Goal: Task Accomplishment & Management: Complete application form

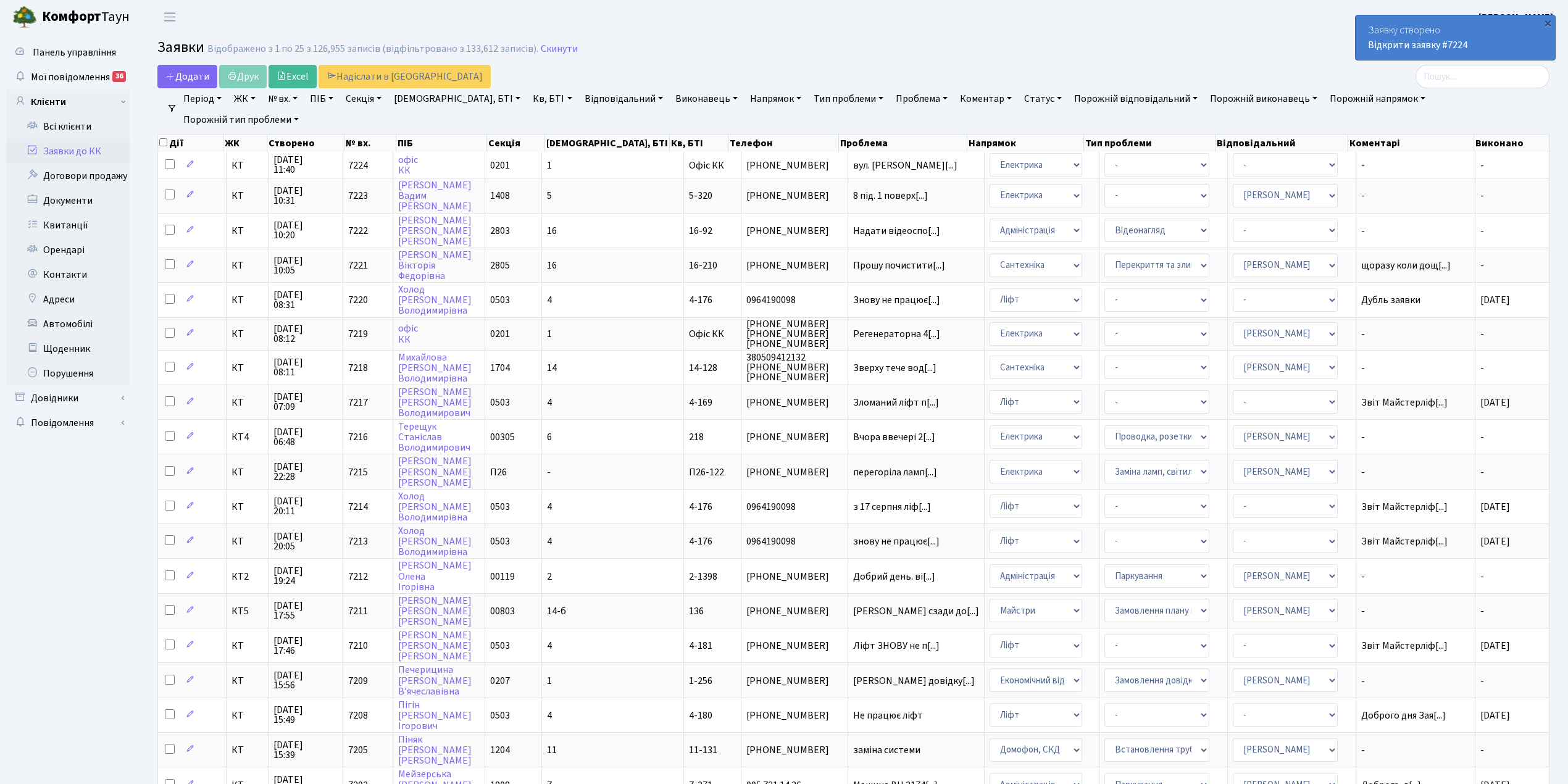
select select "25"
click at [188, 76] on span "Додати" at bounding box center [187, 76] width 44 height 14
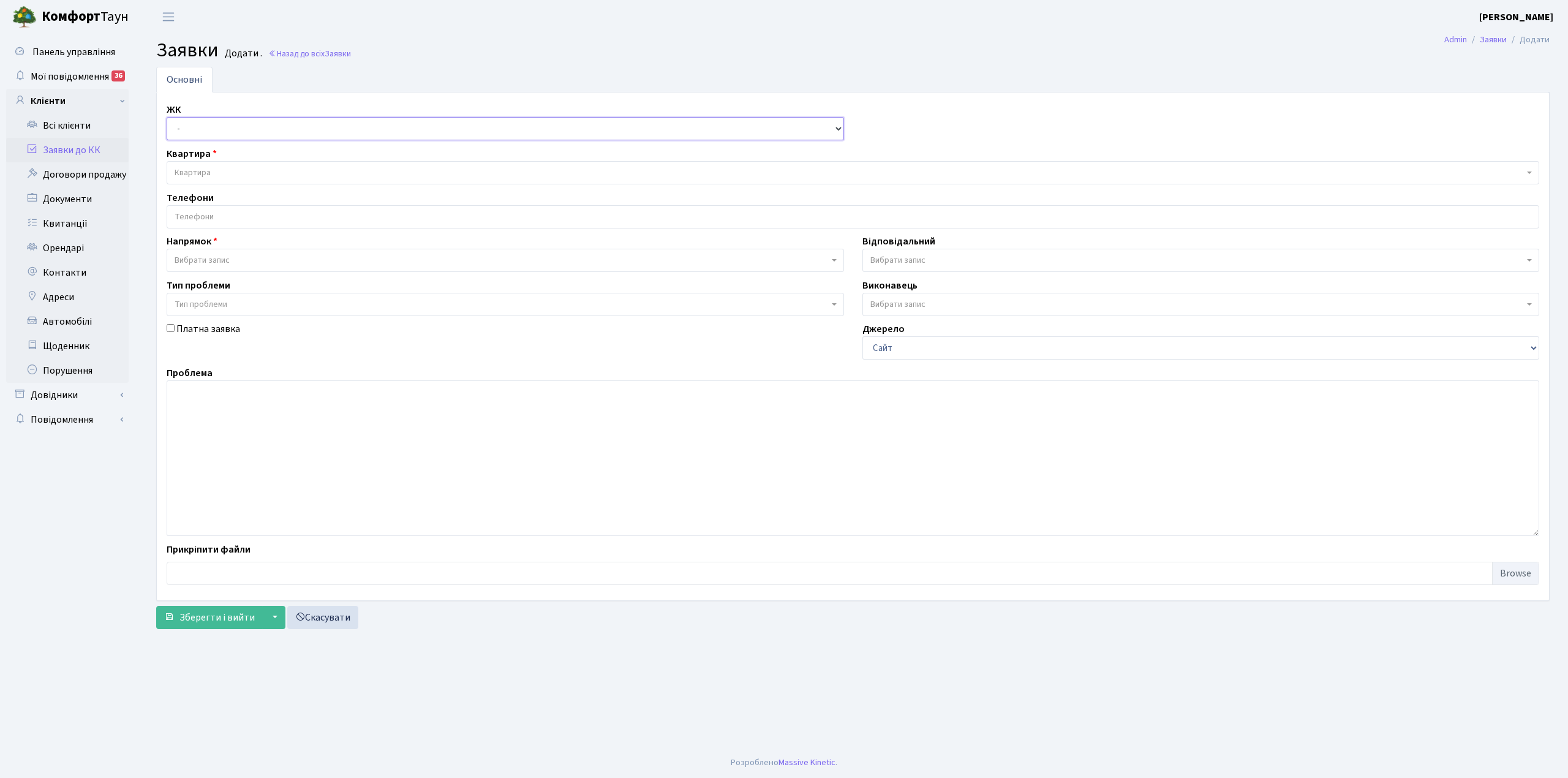
click at [192, 128] on select "- КТ, вул. Регенераторна, 4 КТ2, просп. [STREET_ADDRESS] [STREET_ADDRESS] [PERS…" at bounding box center [505, 129] width 677 height 23
select select "305"
click at [167, 118] on select "- КТ, вул. Регенераторна, 4 КТ2, просп. [STREET_ADDRESS] [STREET_ADDRESS] [PERS…" at bounding box center [505, 129] width 677 height 23
select select
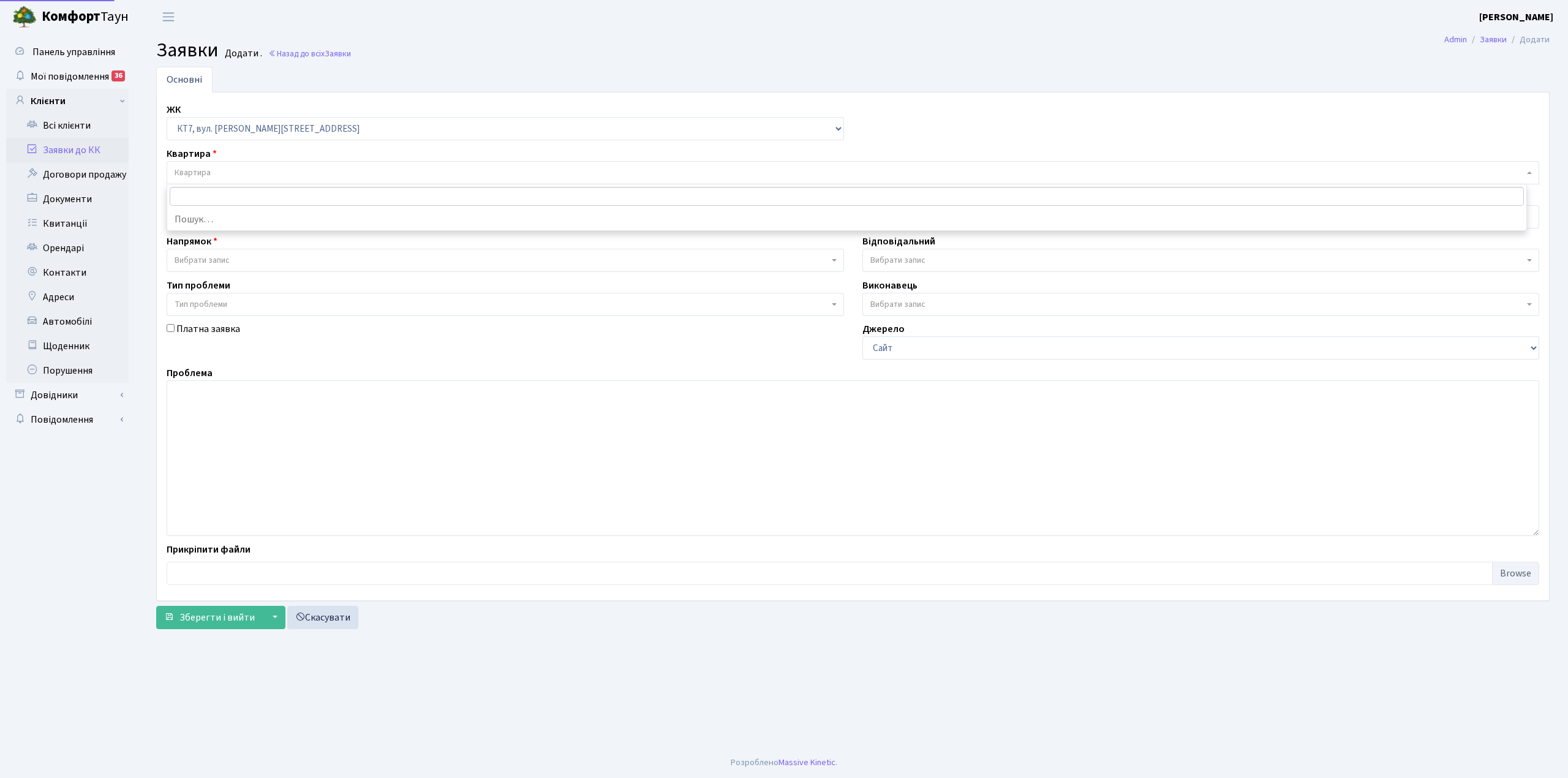
click at [189, 170] on span "Квартира" at bounding box center [192, 173] width 36 height 12
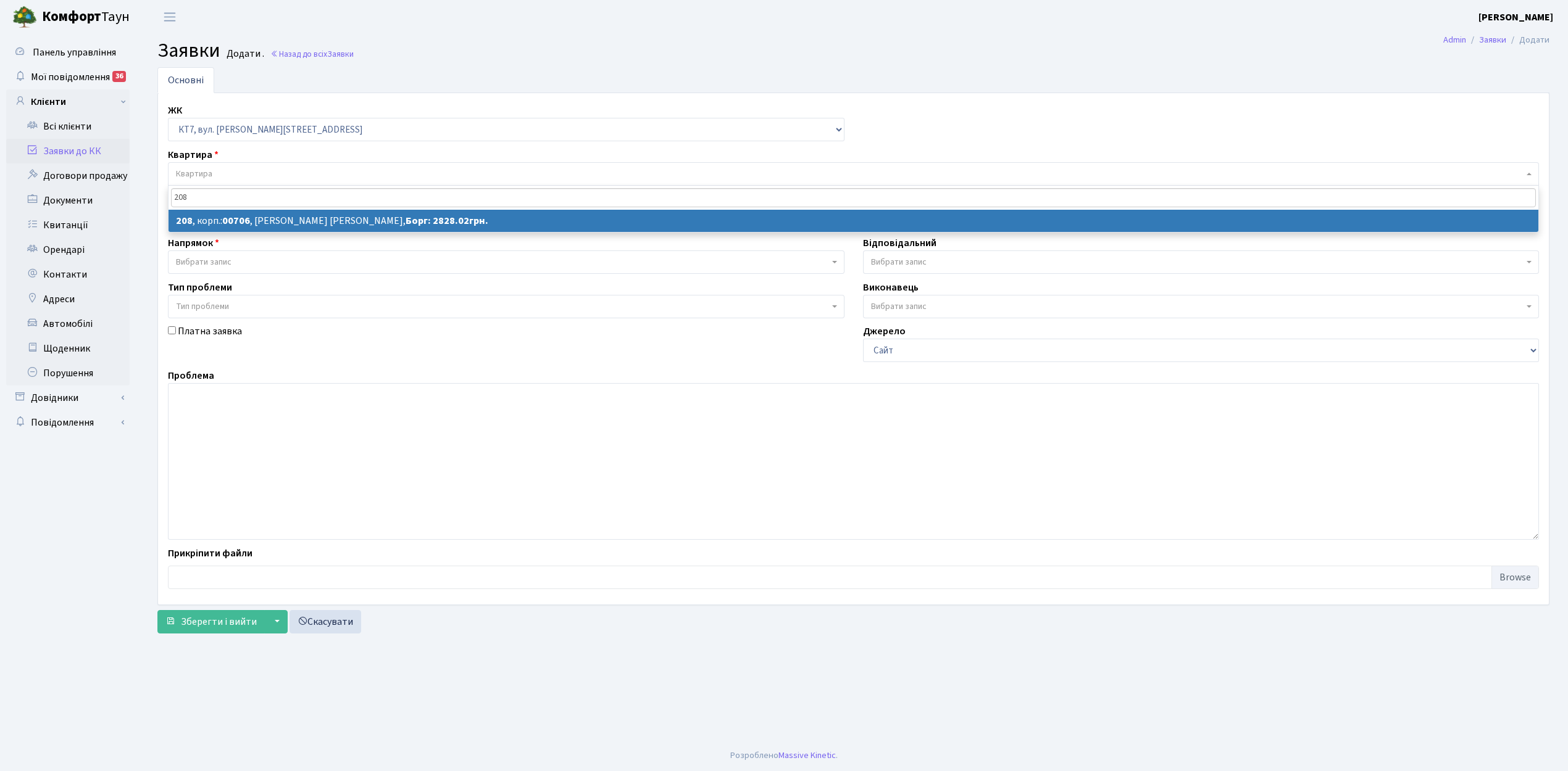
type input "208"
select select
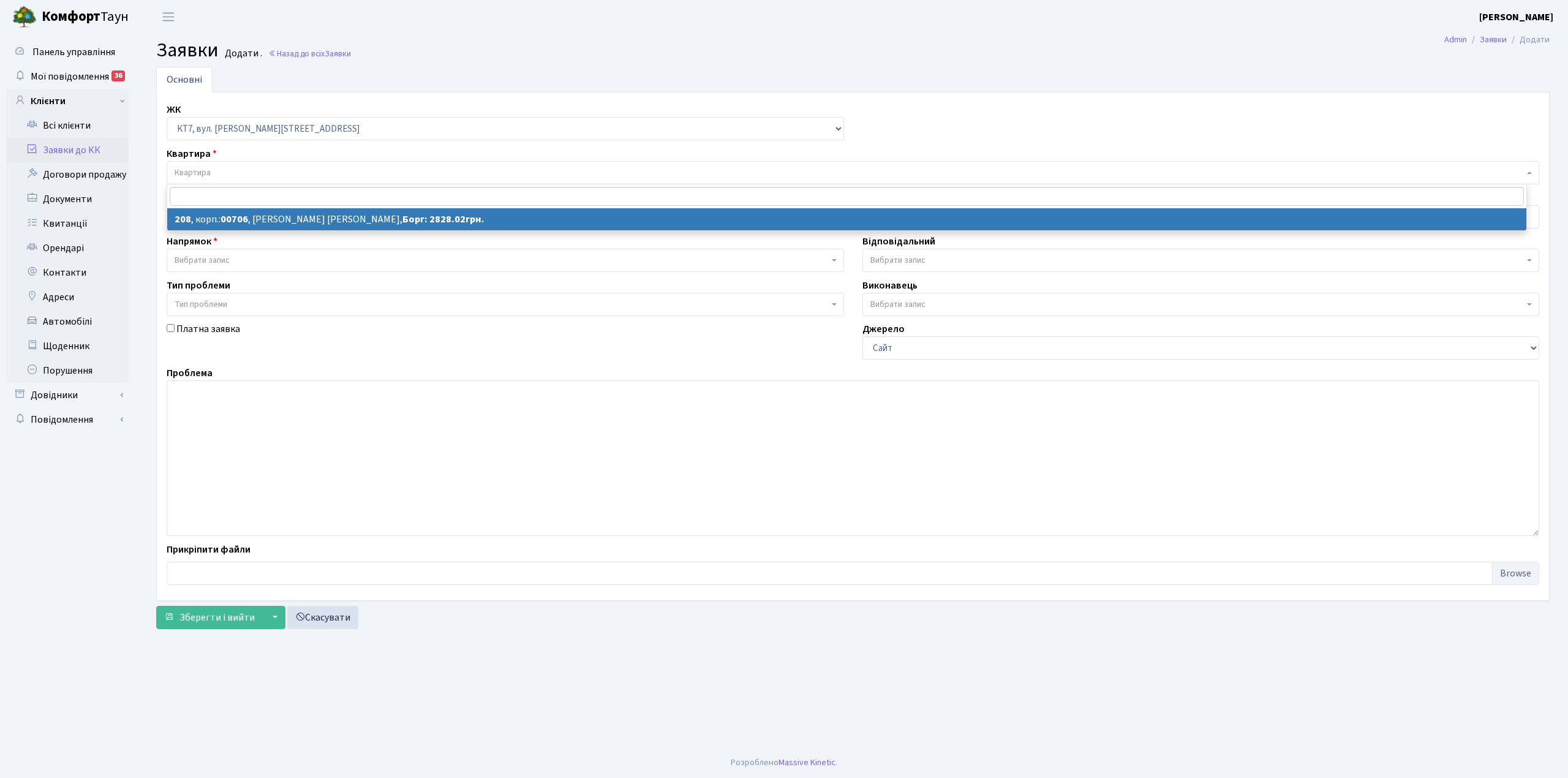
select select "18660"
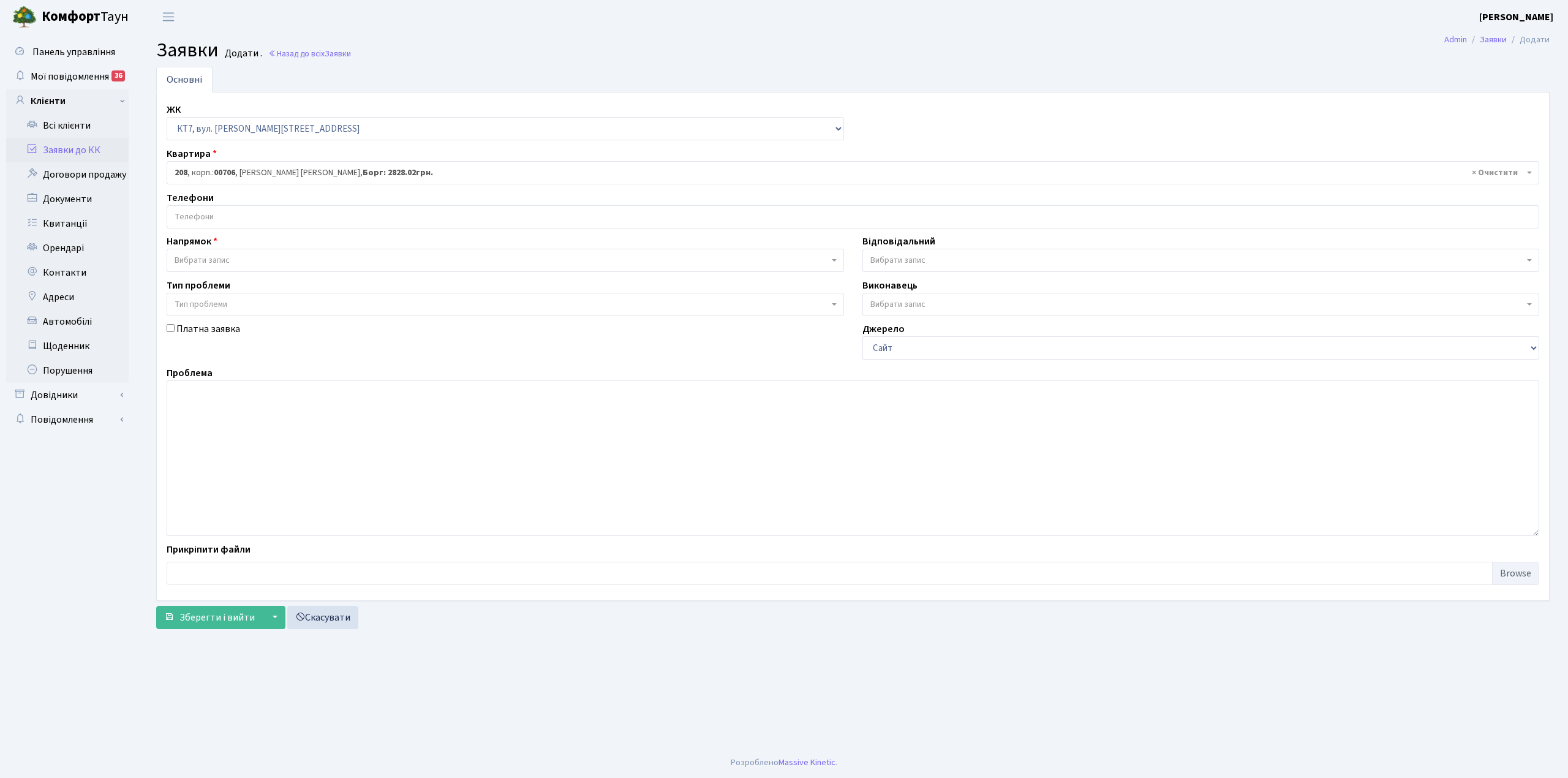
click at [214, 219] on input "search" at bounding box center [852, 217] width 1371 height 22
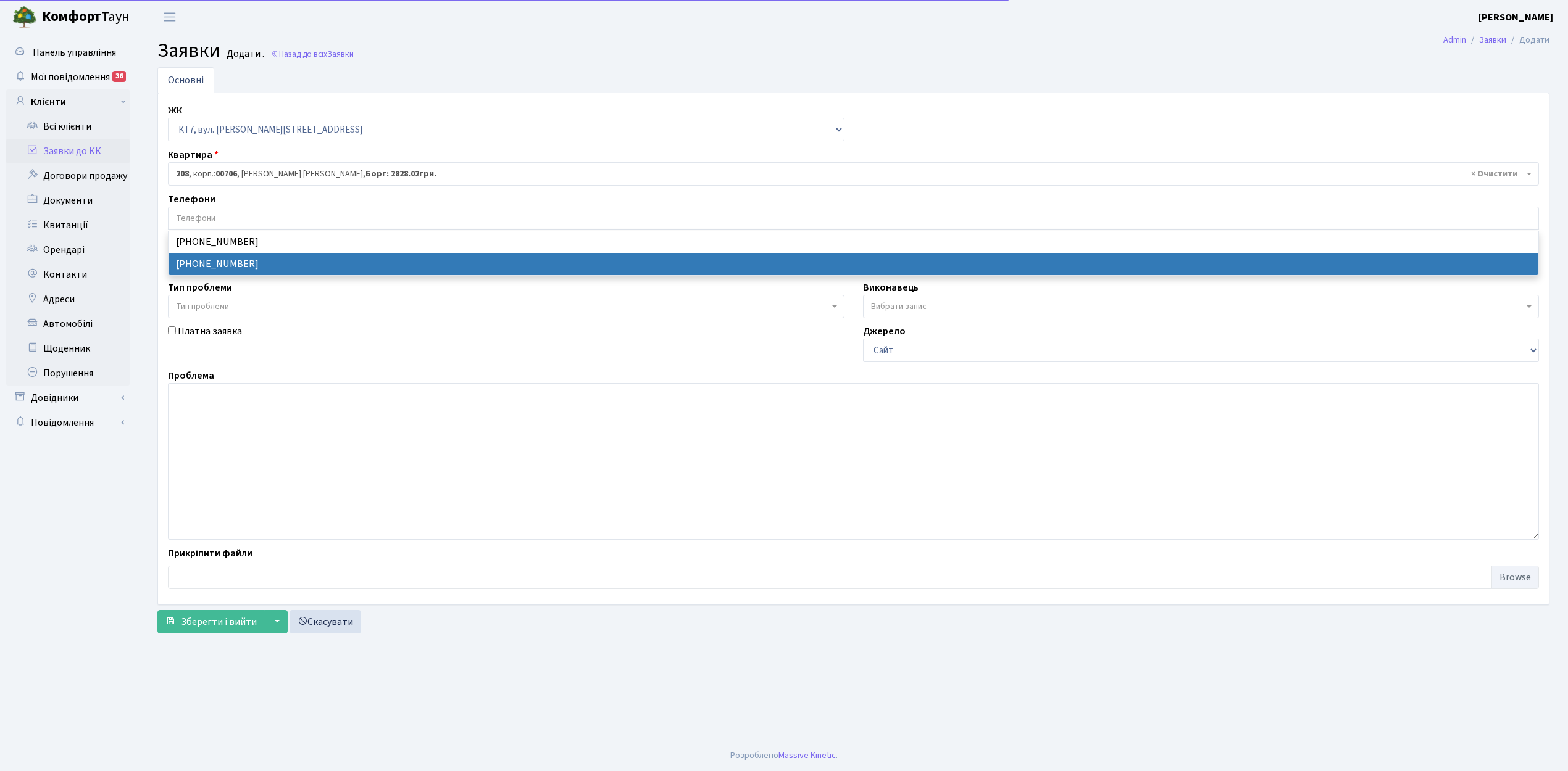
select select "34321"
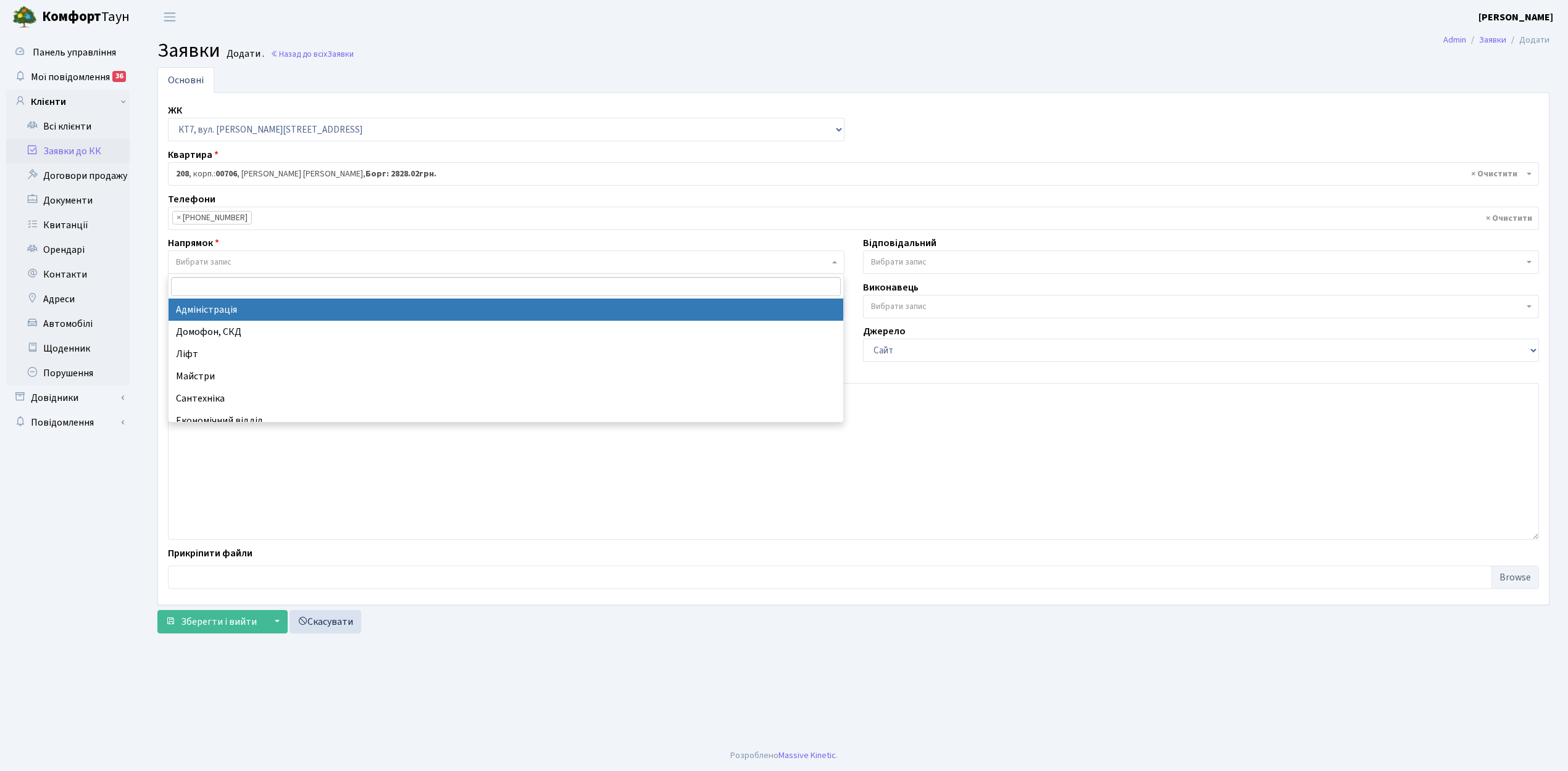
click at [232, 270] on span "Вибрати запис" at bounding box center [506, 263] width 676 height 24
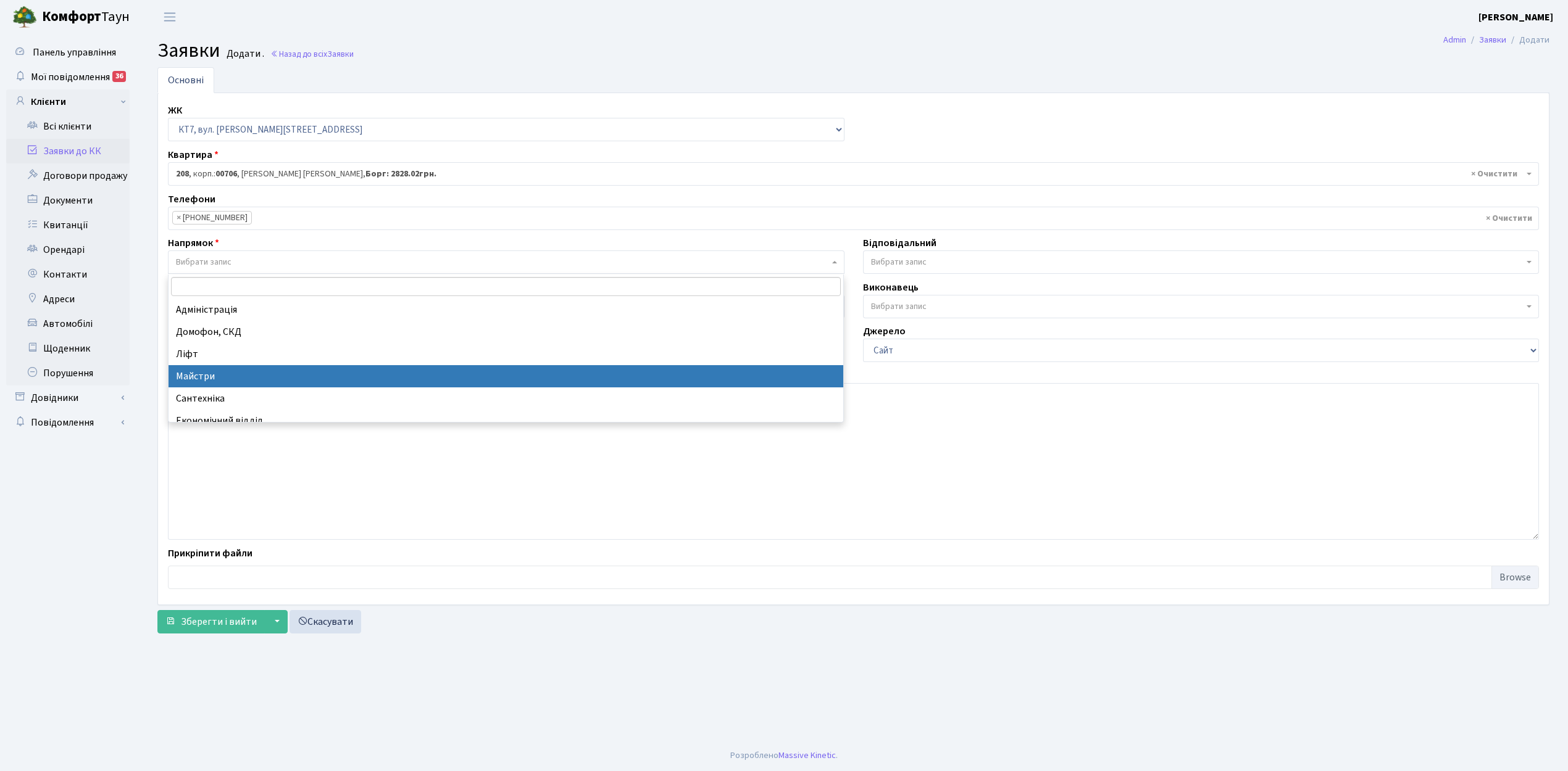
drag, startPoint x: 238, startPoint y: 376, endPoint x: 268, endPoint y: 371, distance: 30.4
select select "1"
select select
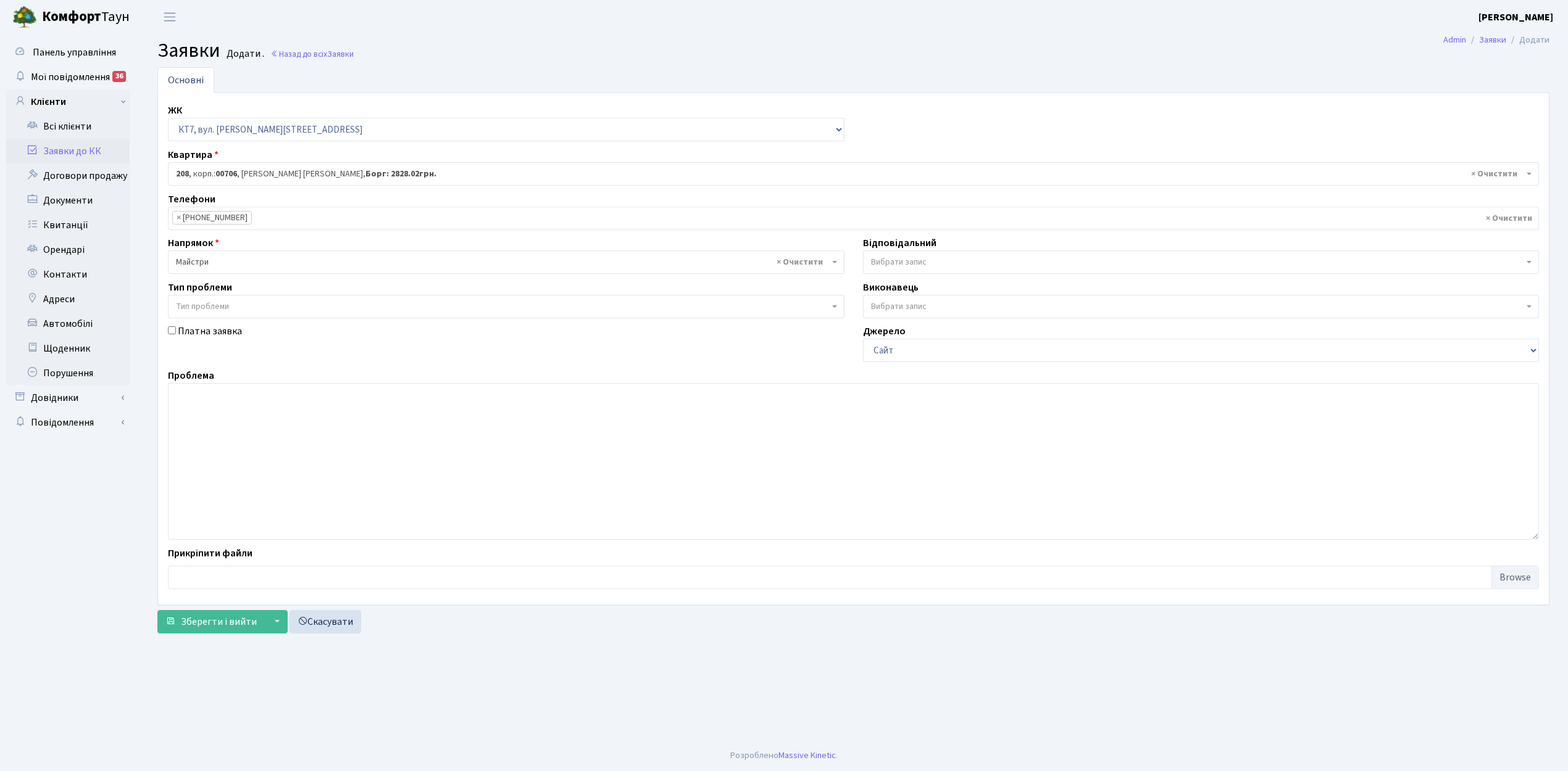
click at [934, 253] on span "Вибрати запис" at bounding box center [1201, 263] width 676 height 24
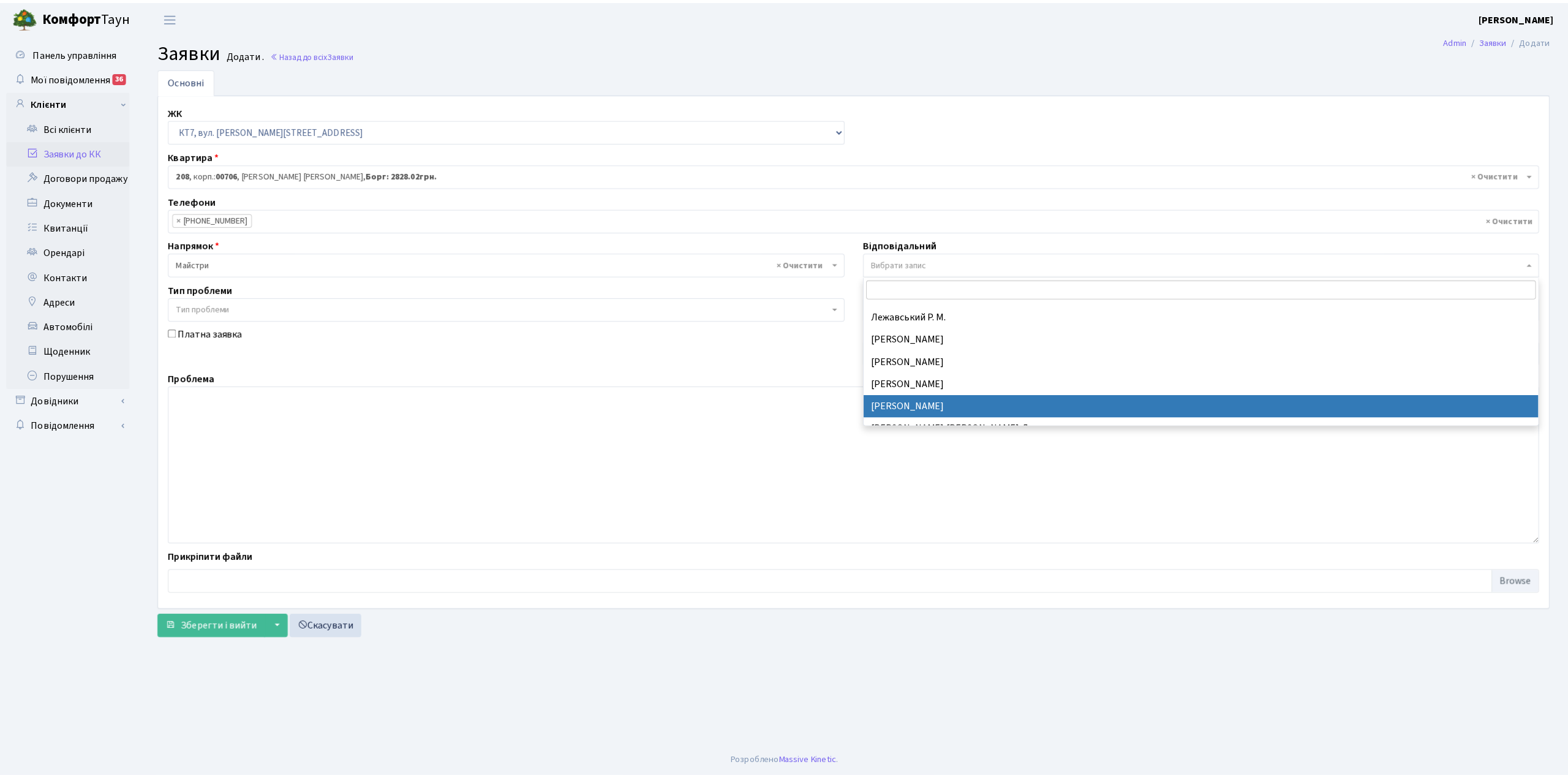
scroll to position [408, 0]
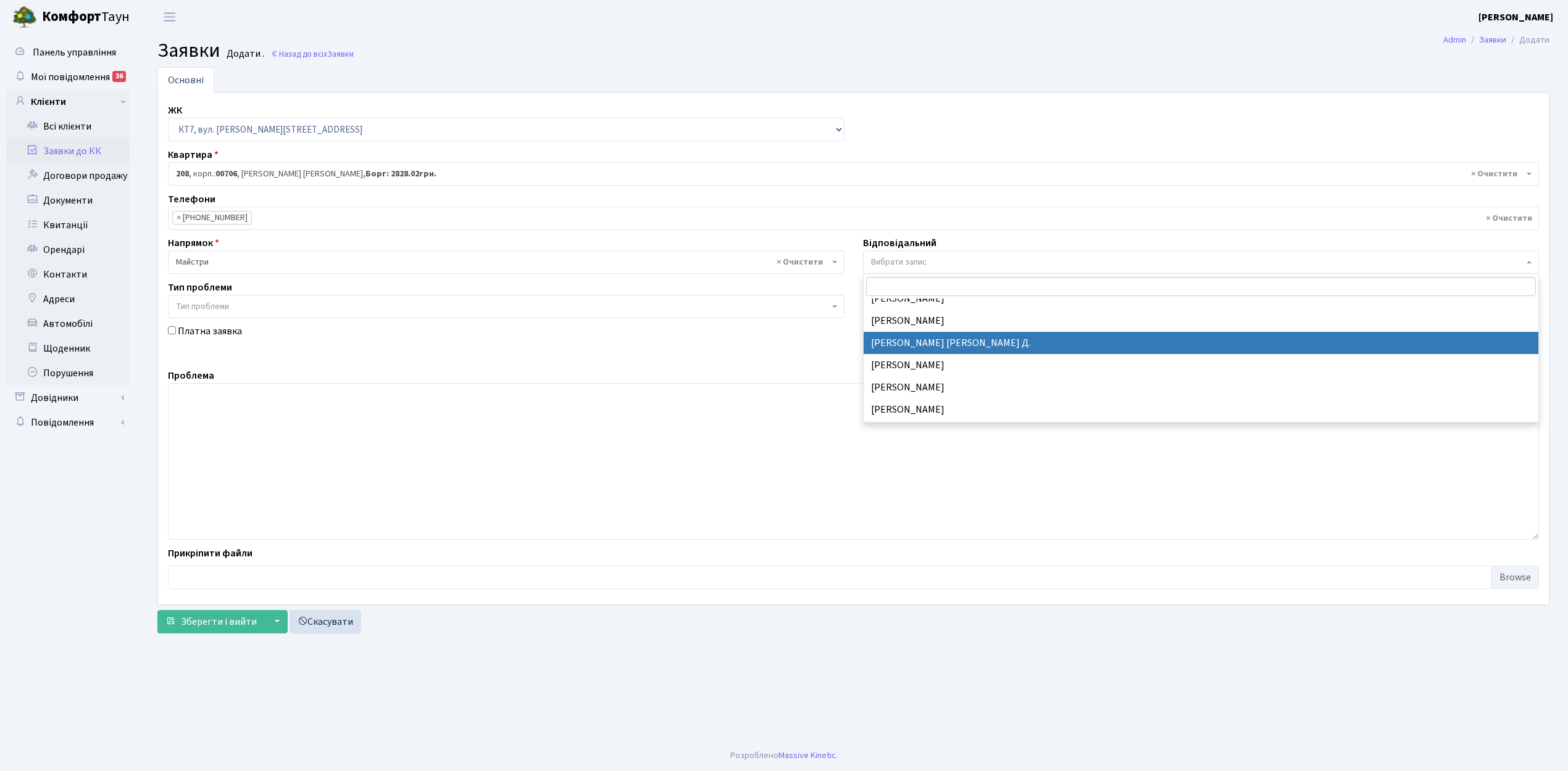
select select "62"
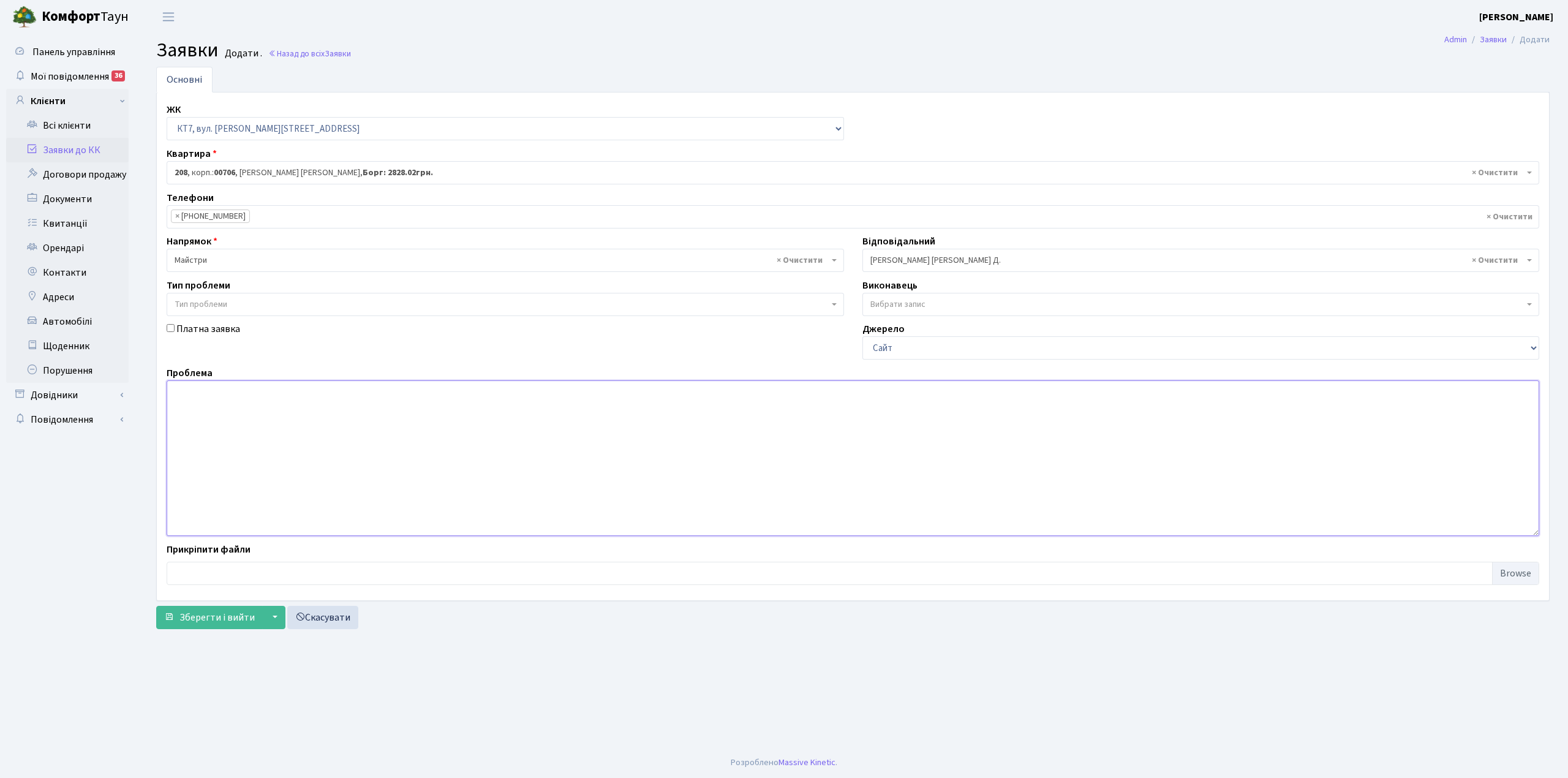
click at [183, 408] on textarea at bounding box center [853, 459] width 1372 height 156
type textarea "6 під, дуже туго відчиняються двері , вихід в двір і на вулицю"
click at [214, 628] on button "Зберегти і вийти" at bounding box center [209, 617] width 107 height 23
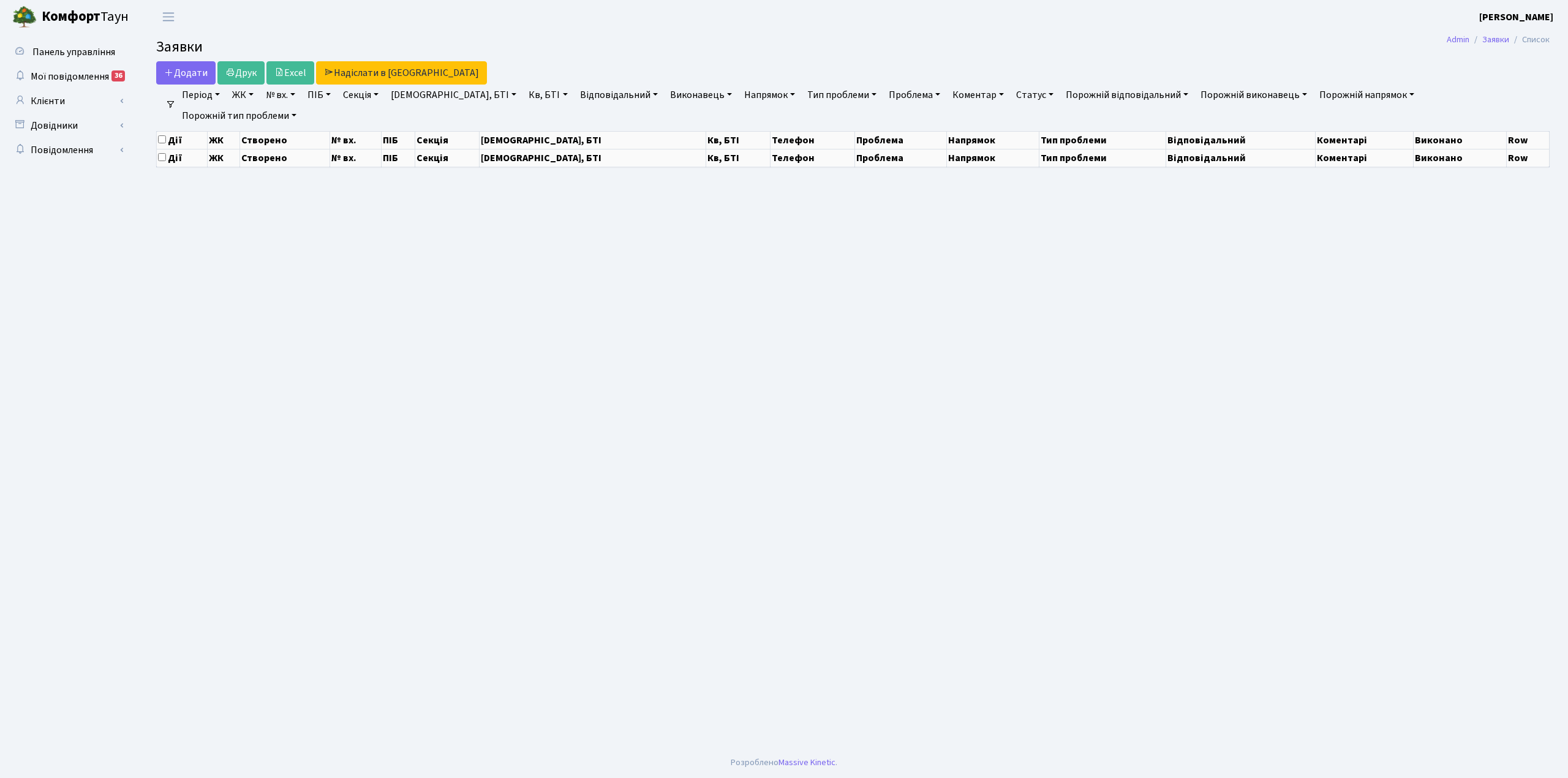
select select "25"
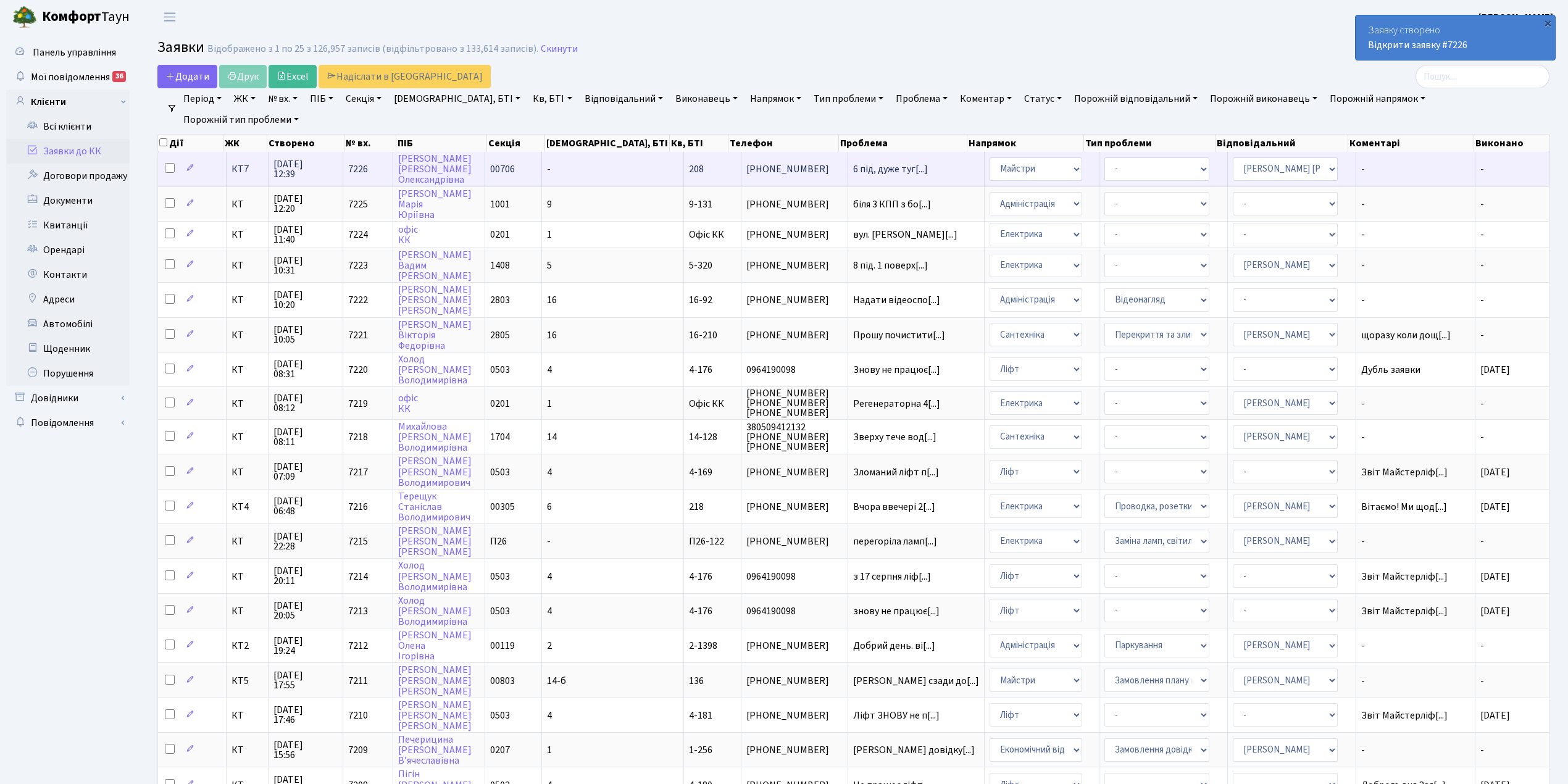
click at [606, 178] on td "-" at bounding box center [613, 168] width 142 height 34
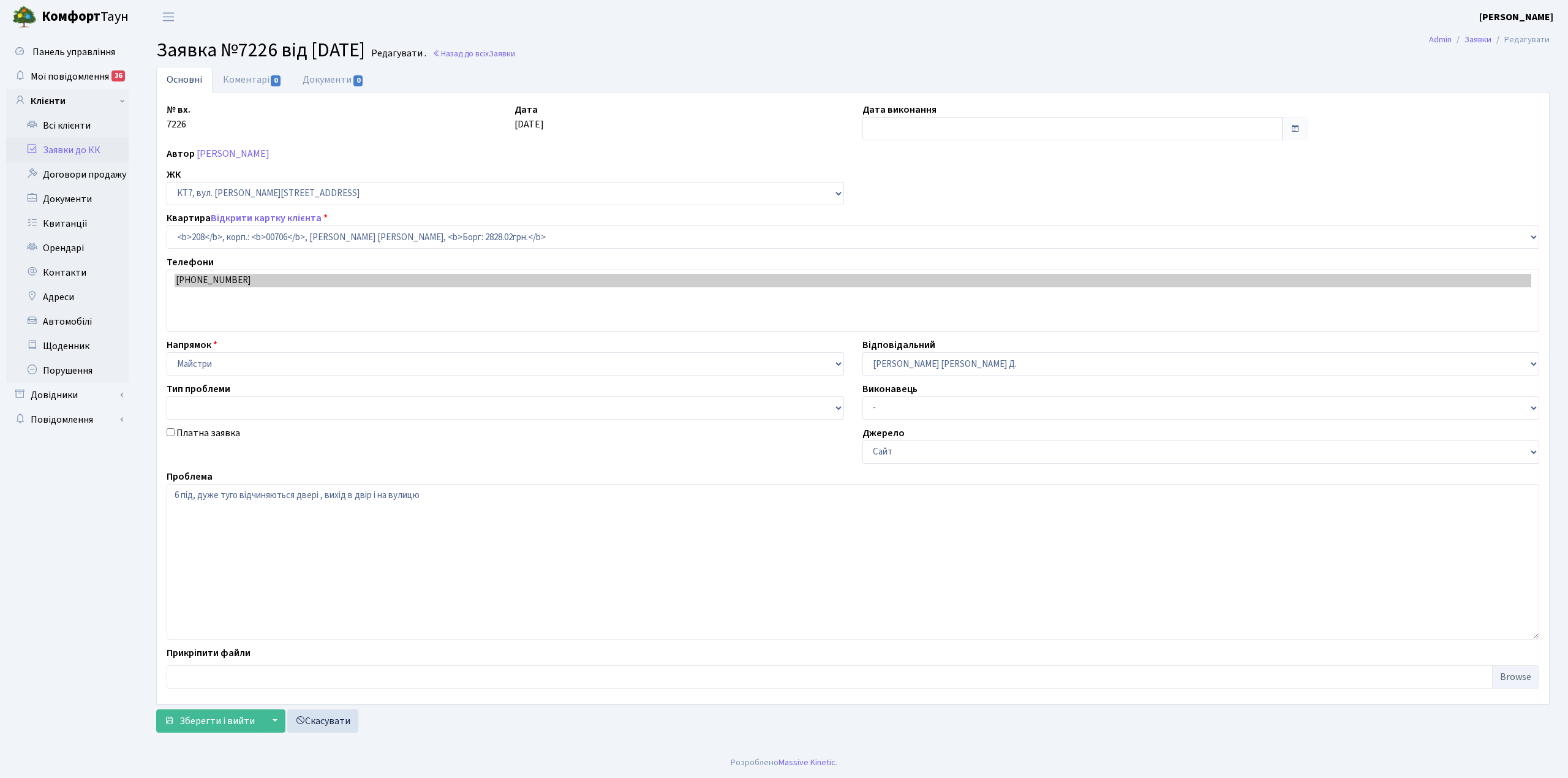
select select "18660"
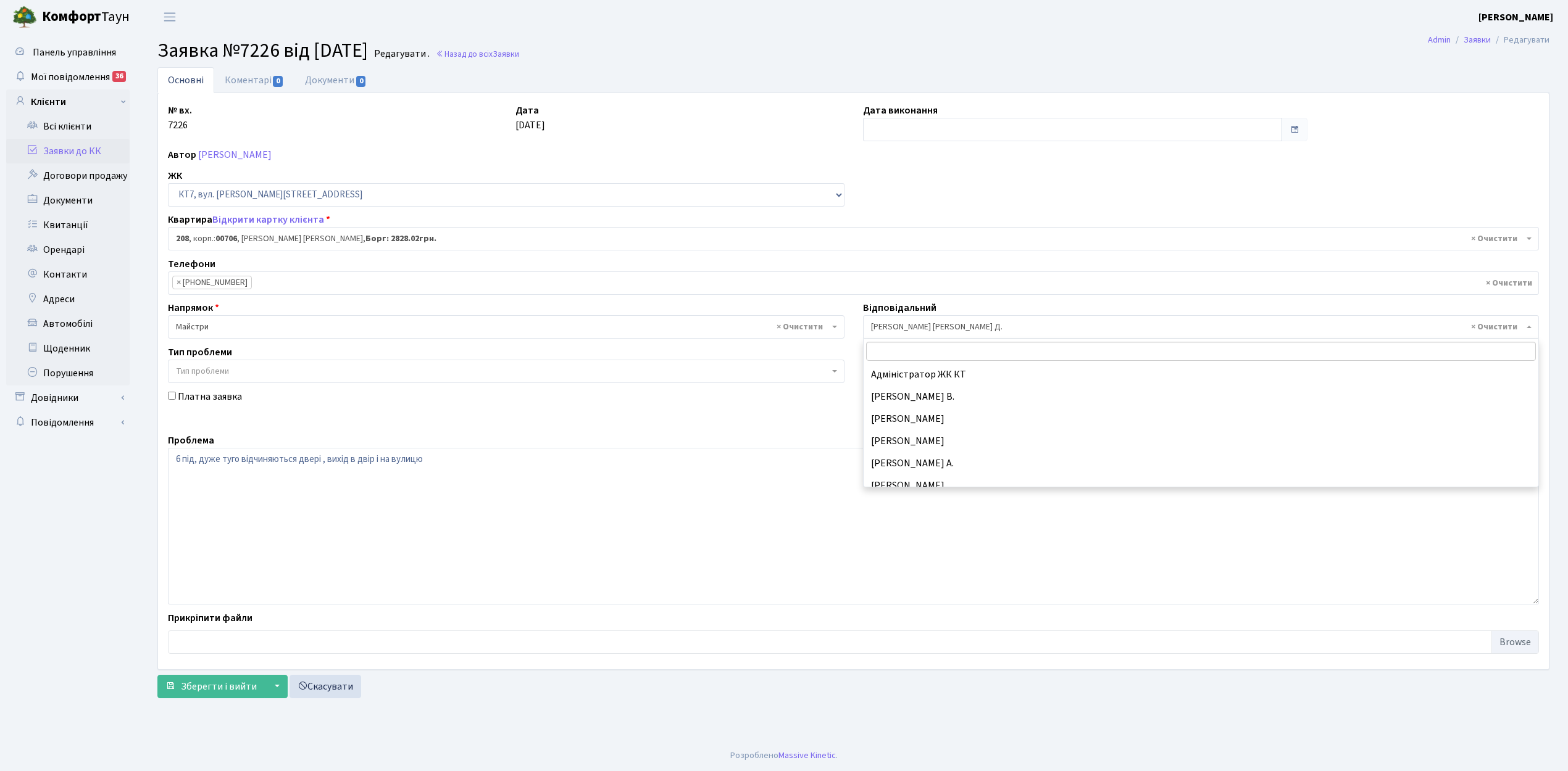
click at [895, 331] on span "× [PERSON_NAME] [PERSON_NAME] Д." at bounding box center [1198, 327] width 653 height 13
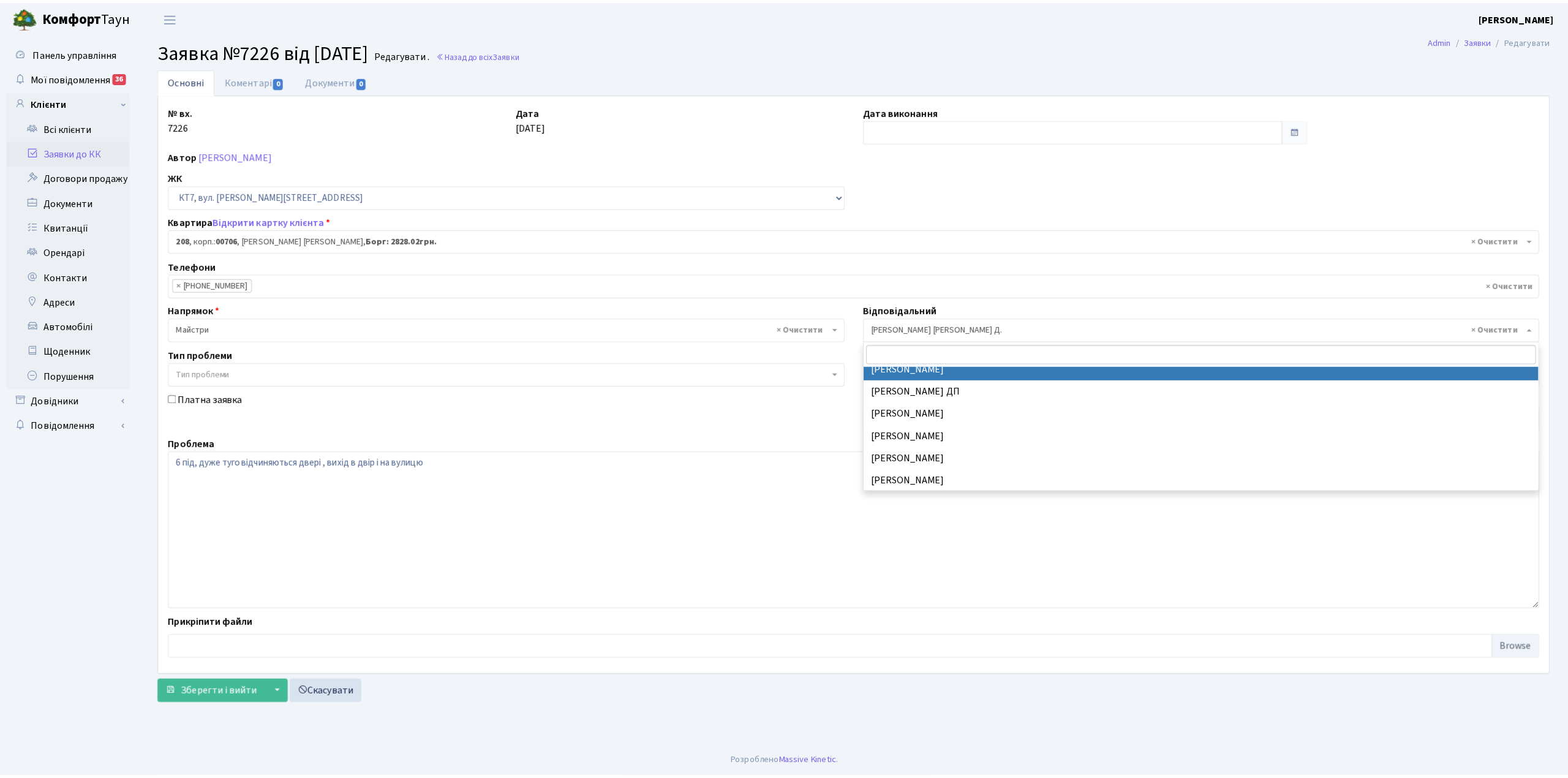
scroll to position [642, 0]
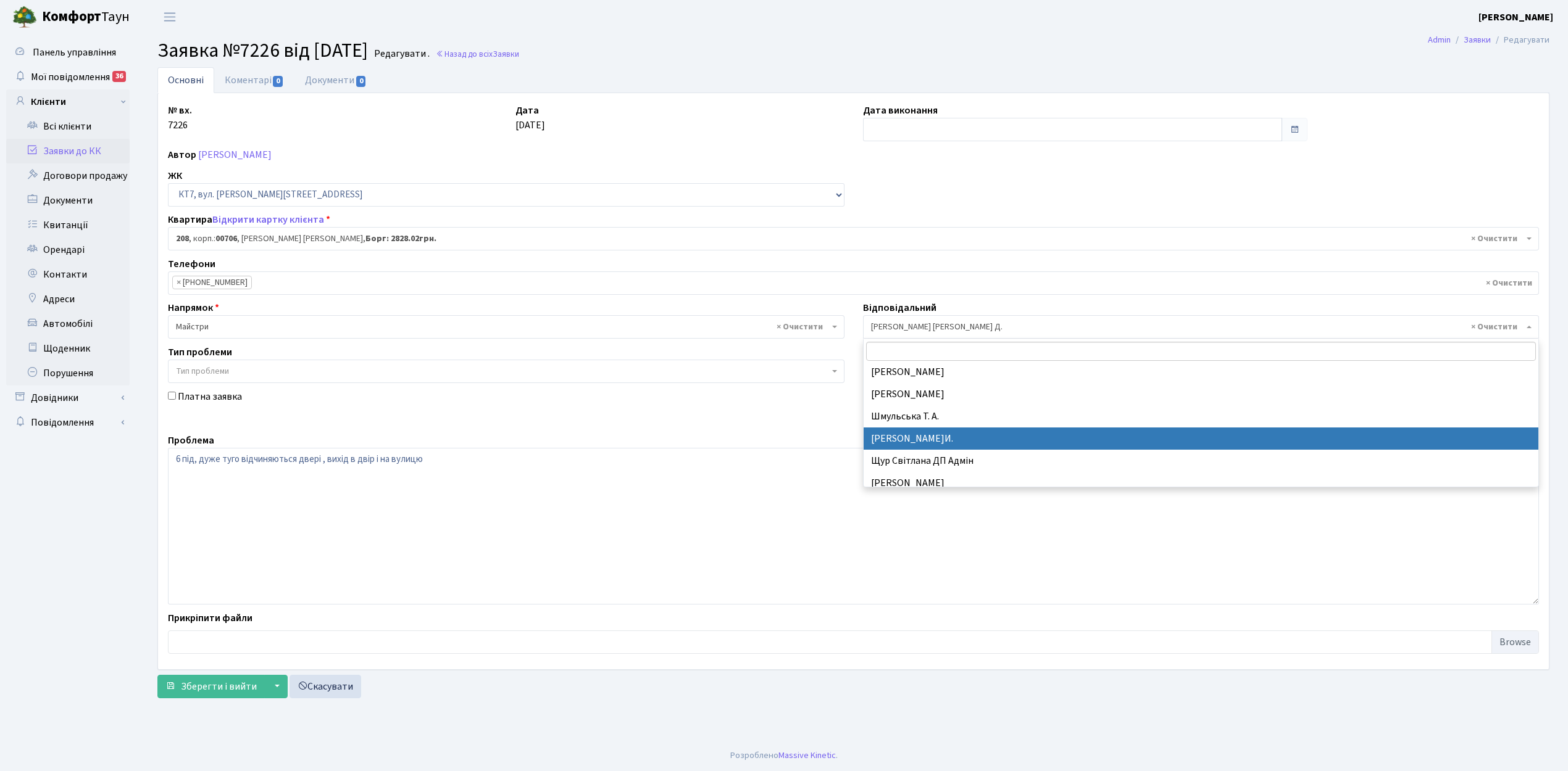
select select "18"
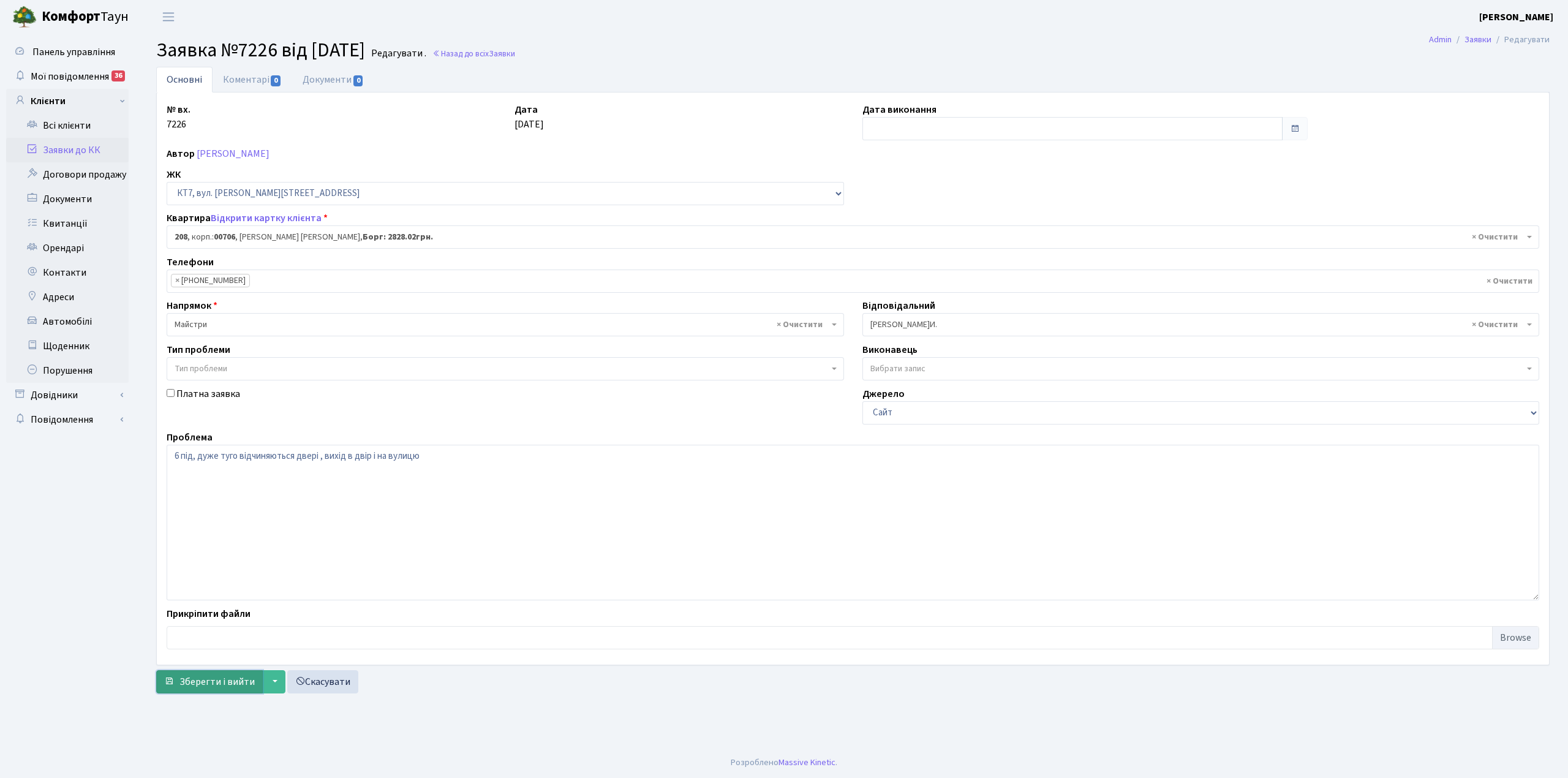
click at [219, 677] on span "Зберегти і вийти" at bounding box center [217, 682] width 75 height 14
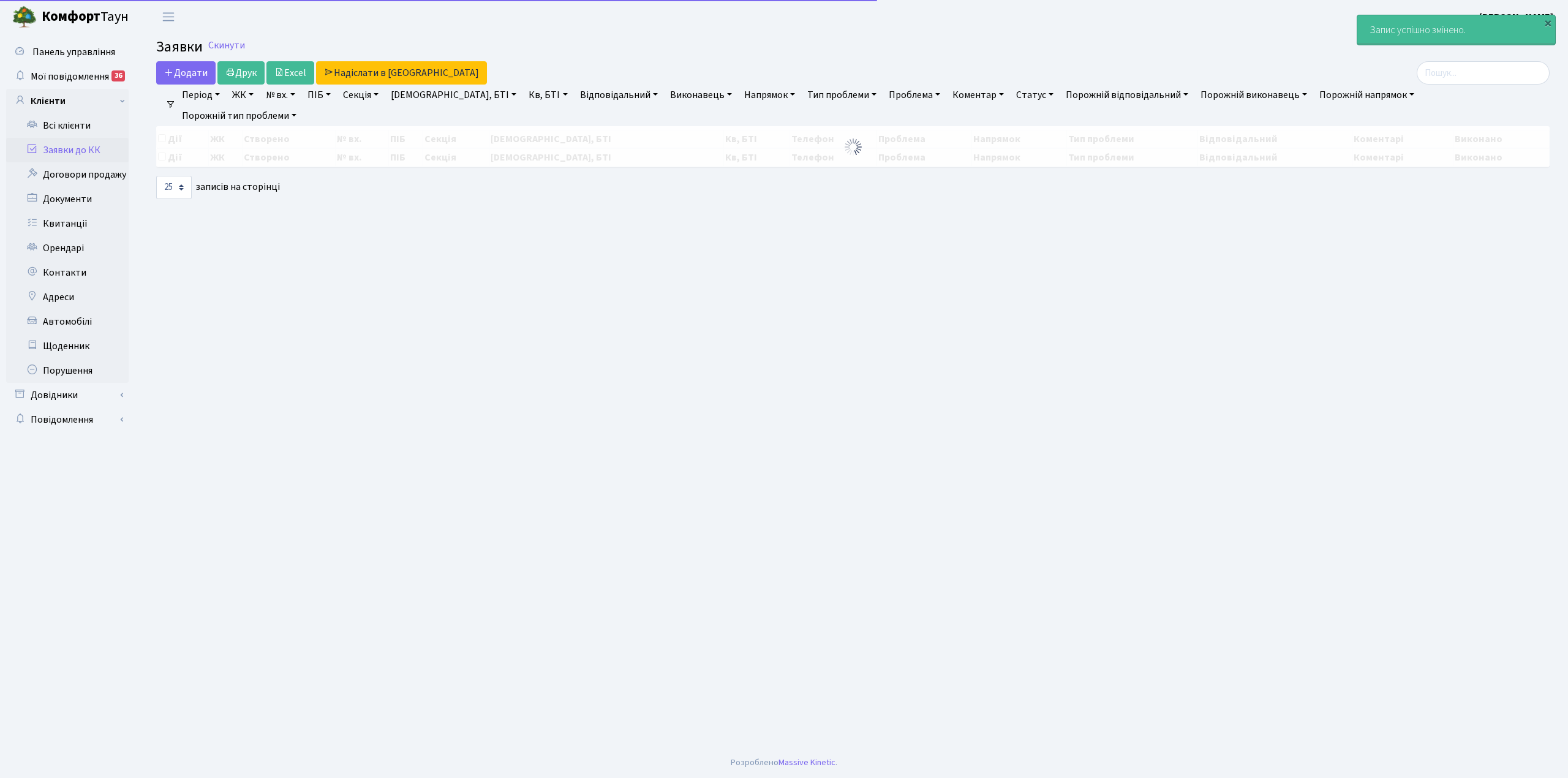
select select "25"
